Goal: Go to known website

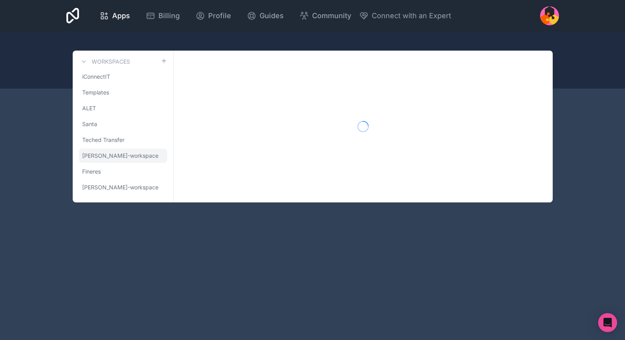
click at [98, 154] on span "mike-halliday-workspace" at bounding box center [120, 156] width 76 height 8
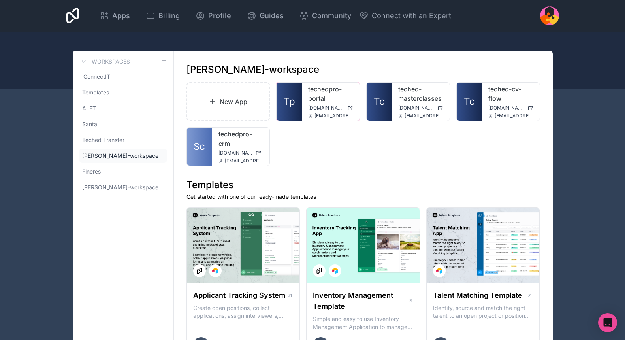
click at [320, 95] on link "techedpro-portal" at bounding box center [330, 93] width 45 height 19
